Goal: Information Seeking & Learning: Learn about a topic

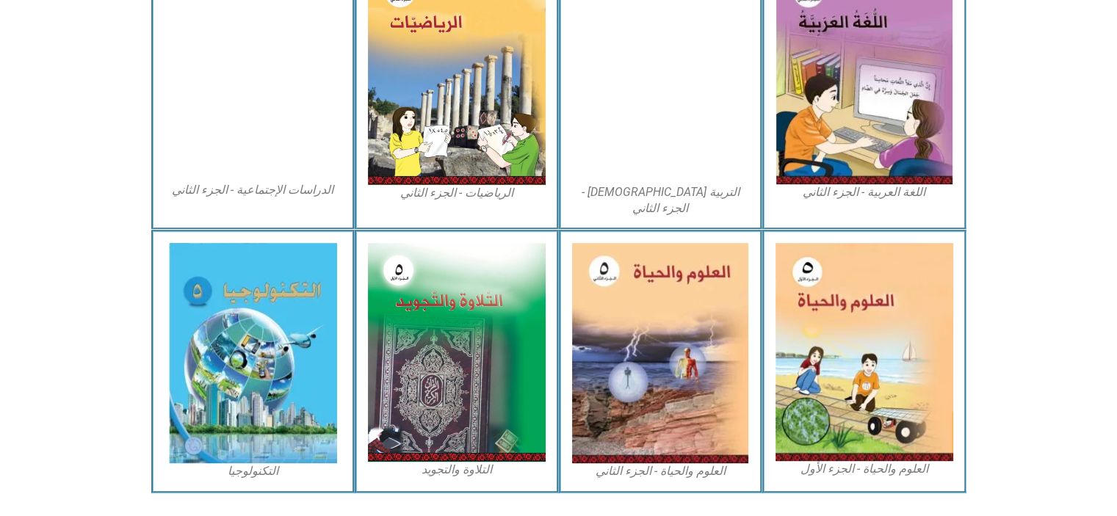
scroll to position [795, 0]
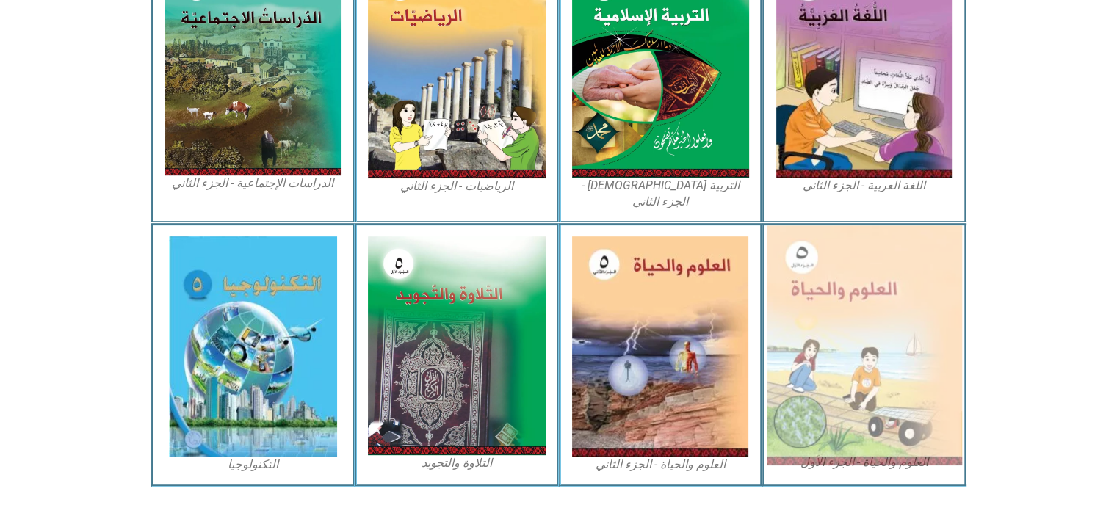
click at [814, 372] on img at bounding box center [864, 345] width 195 height 240
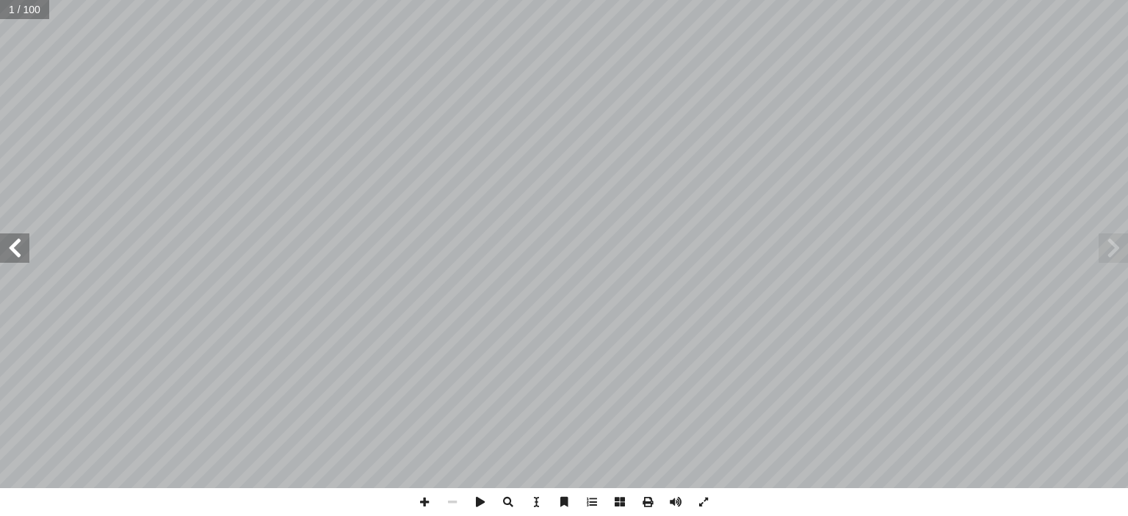
click at [24, 255] on span at bounding box center [14, 248] width 29 height 29
click at [16, 256] on span at bounding box center [14, 248] width 29 height 29
click at [15, 249] on span at bounding box center [14, 248] width 29 height 29
click at [14, 254] on span at bounding box center [14, 248] width 29 height 29
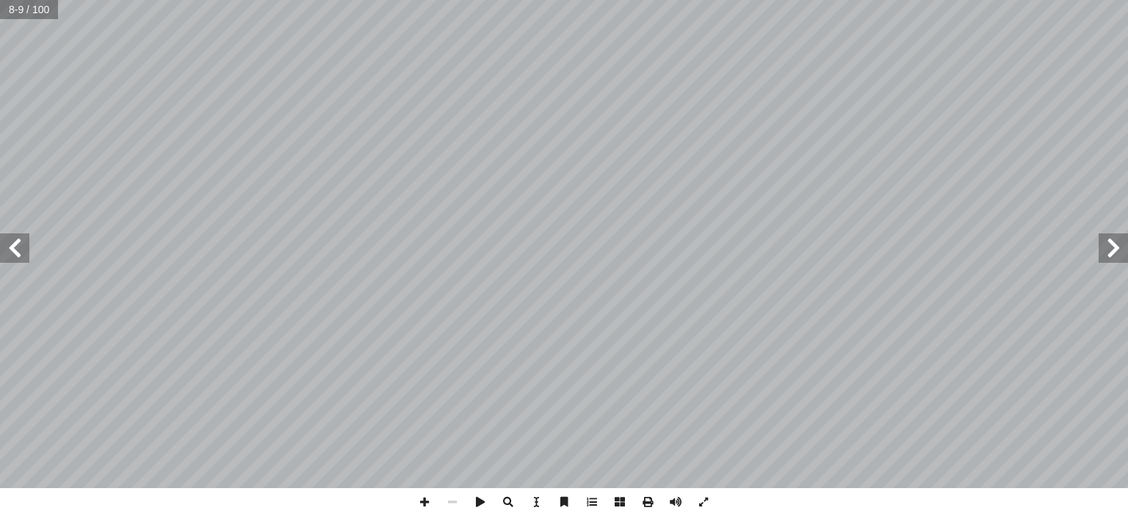
click at [25, 258] on span at bounding box center [14, 248] width 29 height 29
click at [20, 249] on span at bounding box center [14, 248] width 29 height 29
click at [16, 252] on span at bounding box center [14, 248] width 29 height 29
click at [25, 248] on span at bounding box center [14, 248] width 29 height 29
click at [26, 255] on span at bounding box center [14, 248] width 29 height 29
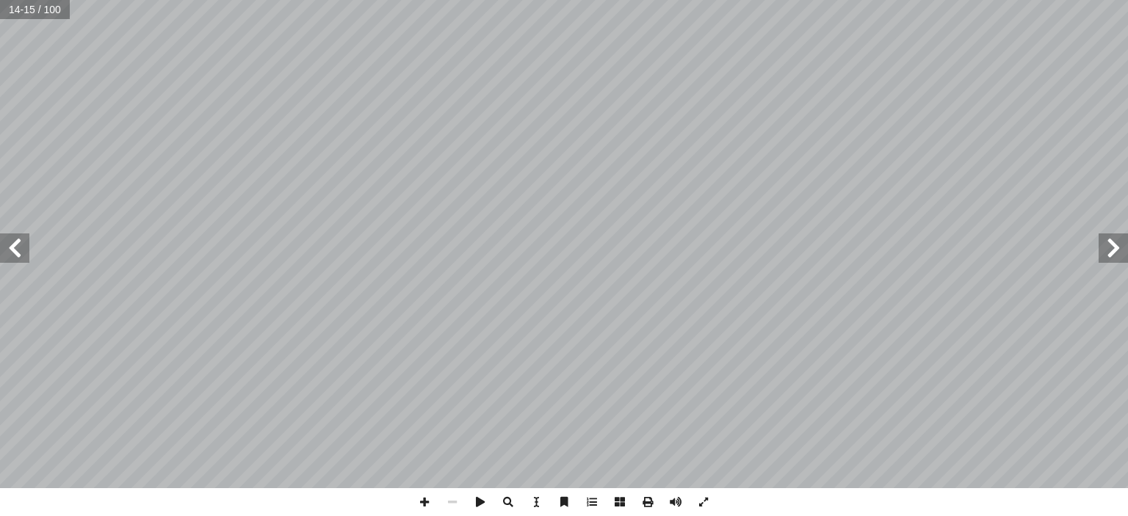
click at [28, 256] on span at bounding box center [14, 248] width 29 height 29
click at [25, 259] on span at bounding box center [14, 248] width 29 height 29
click at [28, 256] on span at bounding box center [14, 248] width 29 height 29
click at [26, 253] on span at bounding box center [14, 248] width 29 height 29
click at [26, 247] on span at bounding box center [14, 248] width 29 height 29
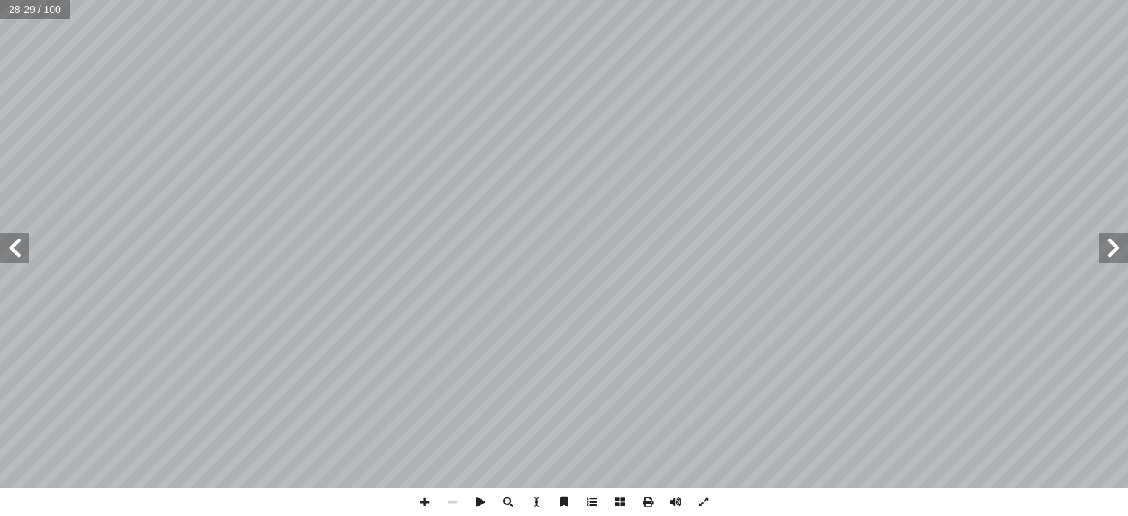
click at [20, 247] on span at bounding box center [14, 248] width 29 height 29
click at [26, 256] on span at bounding box center [14, 248] width 29 height 29
click at [26, 251] on span at bounding box center [14, 248] width 29 height 29
click at [20, 254] on span at bounding box center [14, 248] width 29 height 29
